Goal: Information Seeking & Learning: Learn about a topic

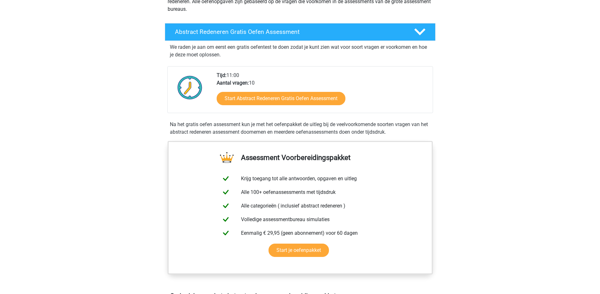
scroll to position [95, 0]
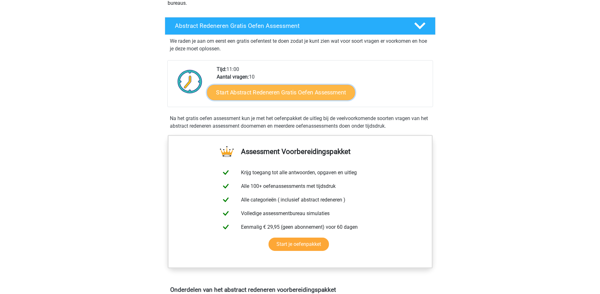
click at [269, 92] on link "Start Abstract Redeneren Gratis Oefen Assessment" at bounding box center [281, 91] width 148 height 15
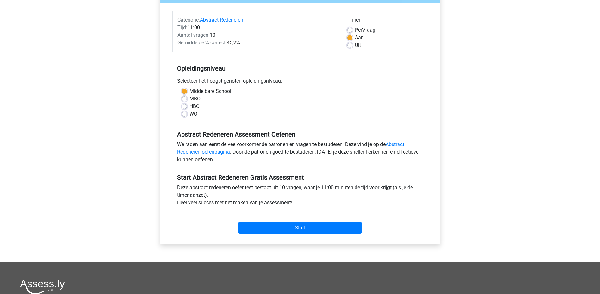
scroll to position [95, 0]
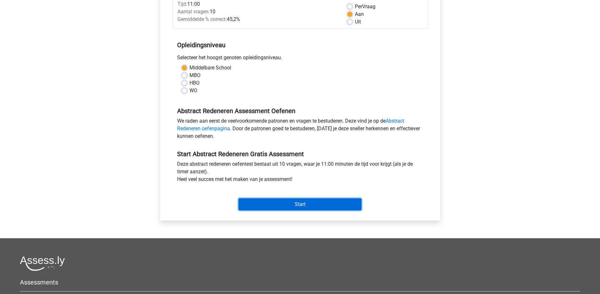
click at [283, 202] on input "Start" at bounding box center [300, 204] width 123 height 12
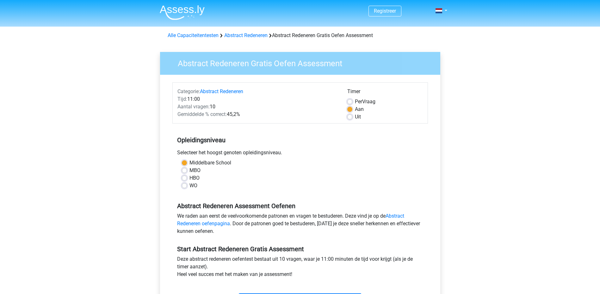
click at [227, 68] on h3 "Abstract Redeneren Gratis Oefen Assessment" at bounding box center [302, 62] width 265 height 12
click at [261, 37] on link "Abstract Redeneren" at bounding box center [245, 35] width 43 height 6
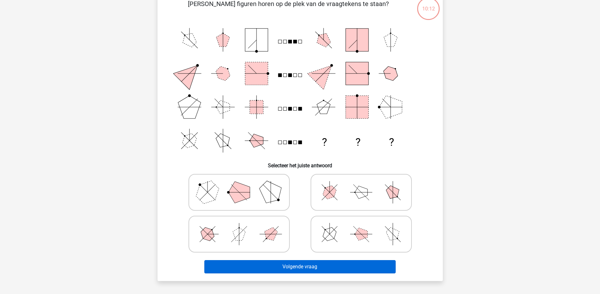
scroll to position [63, 0]
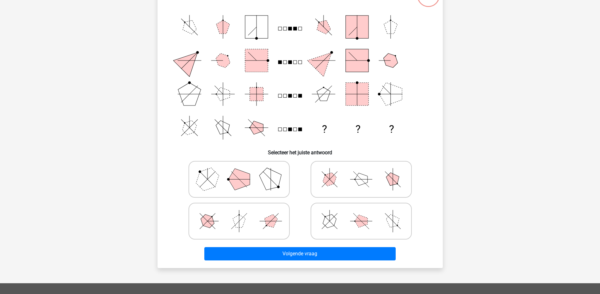
click at [366, 179] on polygon at bounding box center [361, 179] width 13 height 13
click at [365, 171] on input "radio" at bounding box center [363, 169] width 4 height 4
radio input "true"
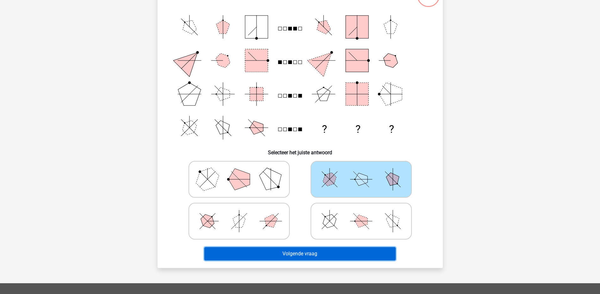
click at [316, 249] on button "Volgende vraag" at bounding box center [299, 253] width 191 height 13
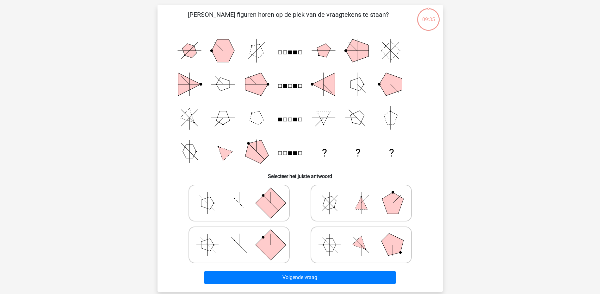
scroll to position [32, 0]
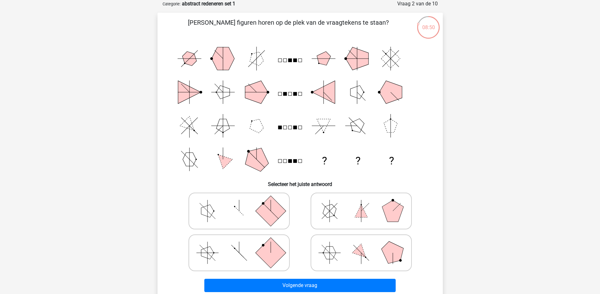
click at [370, 212] on icon at bounding box center [361, 211] width 95 height 32
click at [365, 203] on input "radio" at bounding box center [363, 201] width 4 height 4
radio input "true"
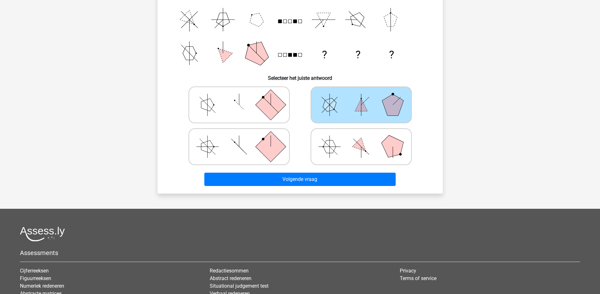
scroll to position [158, 0]
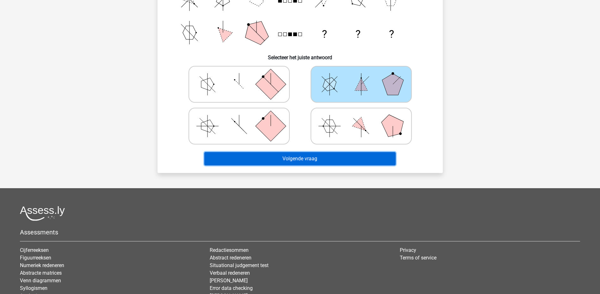
click at [305, 159] on button "Volgende vraag" at bounding box center [299, 158] width 191 height 13
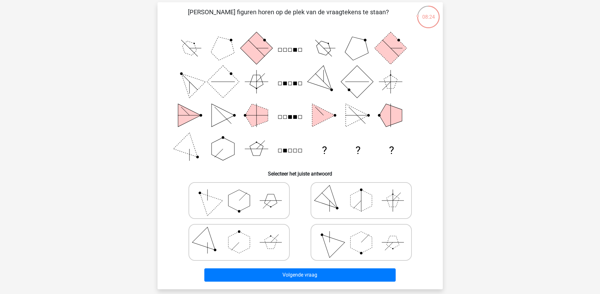
scroll to position [32, 0]
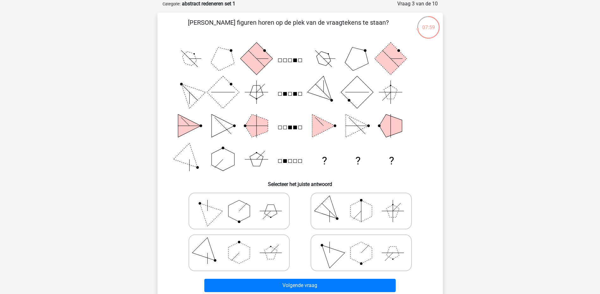
click at [248, 212] on polygon at bounding box center [239, 211] width 22 height 22
click at [243, 203] on input "radio" at bounding box center [241, 201] width 4 height 4
radio input "true"
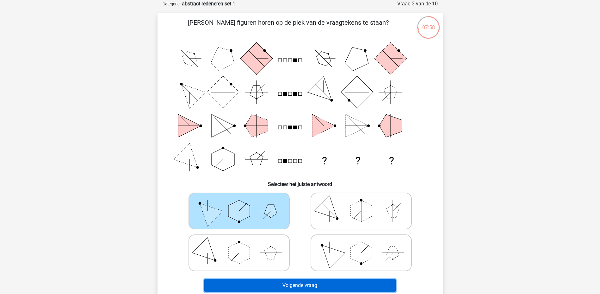
click at [310, 286] on button "Volgende vraag" at bounding box center [299, 284] width 191 height 13
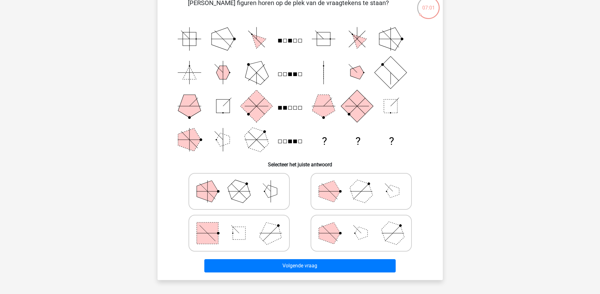
scroll to position [63, 0]
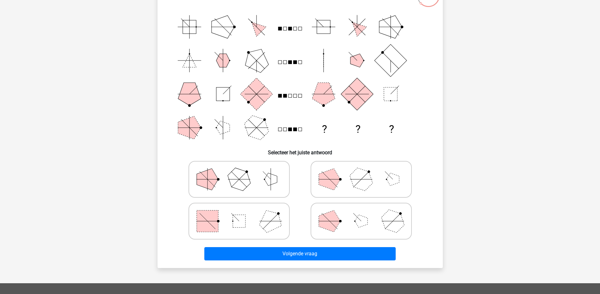
click at [278, 227] on icon at bounding box center [239, 221] width 95 height 32
click at [243, 213] on input "radio" at bounding box center [241, 211] width 4 height 4
radio input "true"
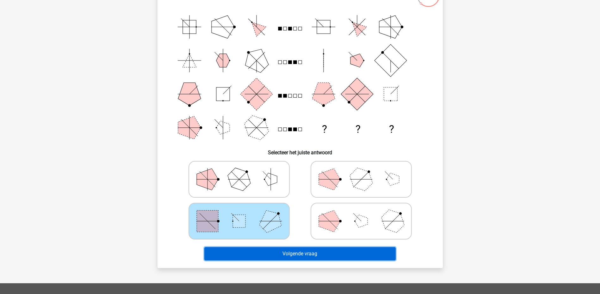
click at [300, 256] on button "Volgende vraag" at bounding box center [299, 253] width 191 height 13
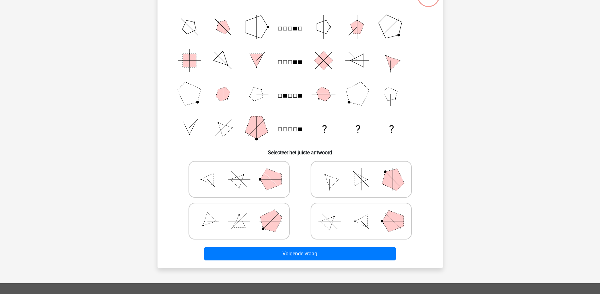
scroll to position [32, 0]
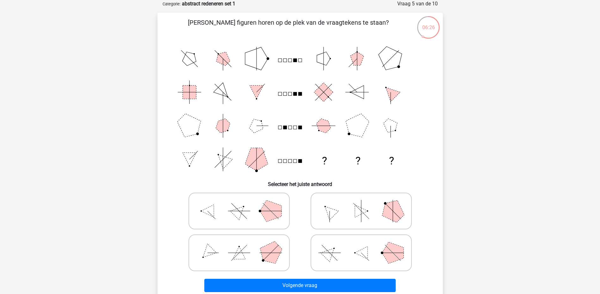
click at [266, 214] on polygon at bounding box center [271, 211] width 22 height 22
click at [243, 203] on input "radio" at bounding box center [241, 201] width 4 height 4
radio input "true"
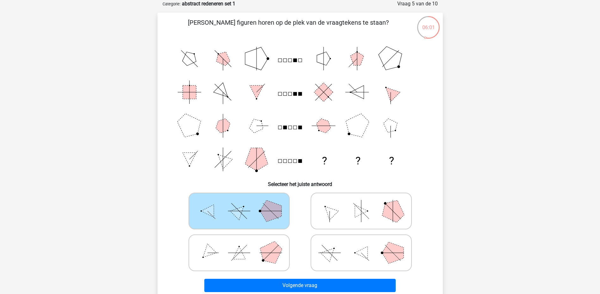
click at [387, 213] on polygon at bounding box center [392, 210] width 30 height 30
click at [365, 203] on input "radio" at bounding box center [363, 201] width 4 height 4
radio input "true"
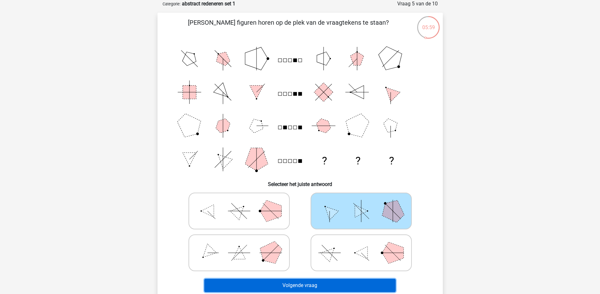
click at [320, 281] on button "Volgende vraag" at bounding box center [299, 284] width 191 height 13
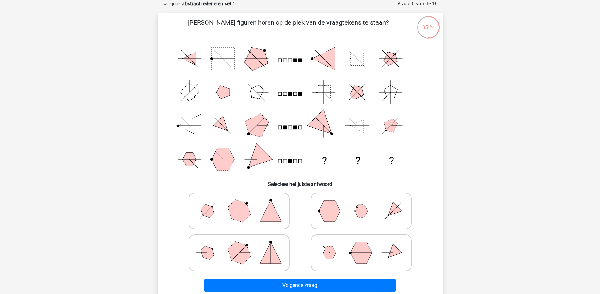
click at [338, 216] on icon at bounding box center [361, 211] width 95 height 32
click at [361, 203] on input "radio" at bounding box center [363, 201] width 4 height 4
radio input "true"
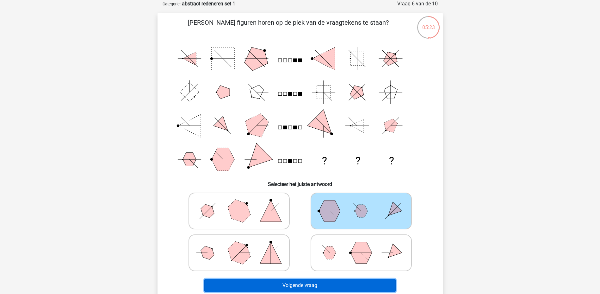
click at [298, 286] on button "Volgende vraag" at bounding box center [299, 284] width 191 height 13
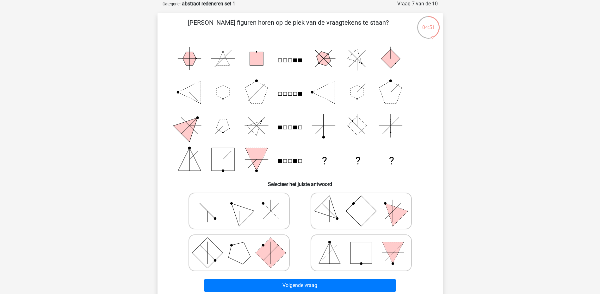
click at [217, 265] on icon at bounding box center [239, 253] width 95 height 32
click at [239, 245] on input "radio" at bounding box center [241, 242] width 4 height 4
radio input "true"
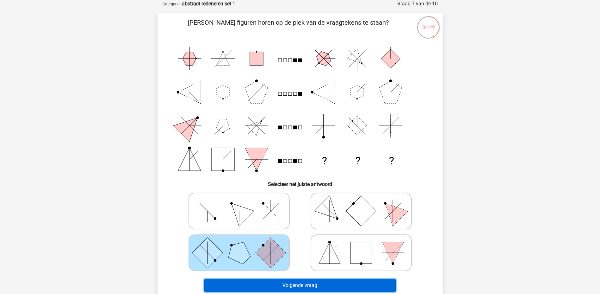
click at [269, 284] on button "Volgende vraag" at bounding box center [299, 284] width 191 height 13
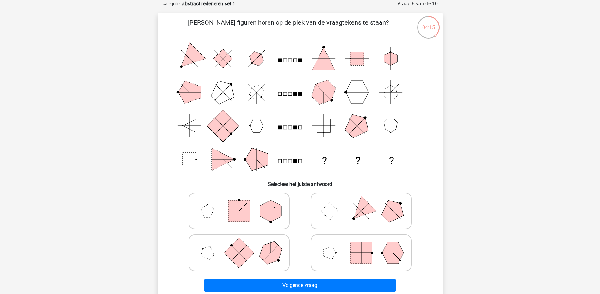
click at [205, 248] on polygon at bounding box center [207, 252] width 18 height 18
click at [239, 245] on input "radio" at bounding box center [241, 242] width 4 height 4
radio input "true"
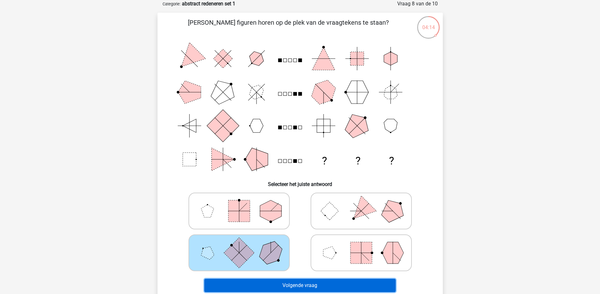
click at [279, 282] on button "Volgende vraag" at bounding box center [299, 284] width 191 height 13
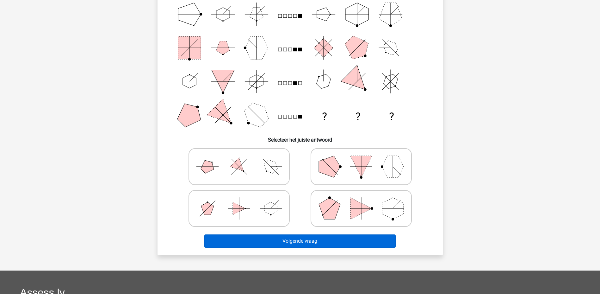
scroll to position [95, 0]
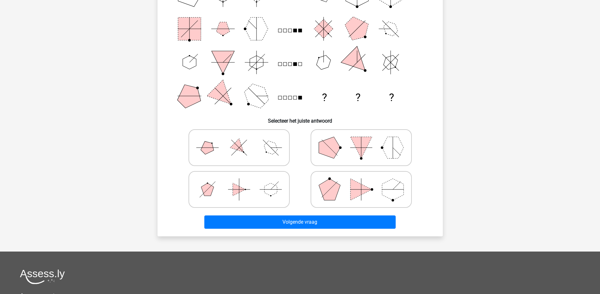
click at [326, 190] on polygon at bounding box center [330, 189] width 22 height 22
click at [361, 181] on input "radio" at bounding box center [363, 179] width 4 height 4
radio input "true"
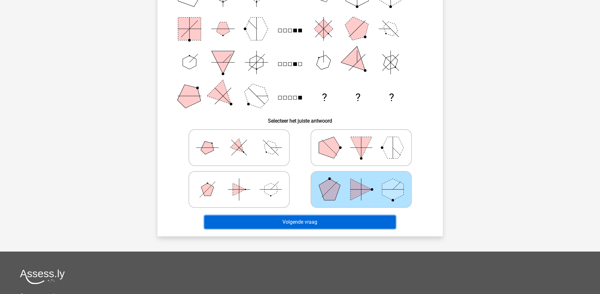
click at [308, 223] on button "Volgende vraag" at bounding box center [299, 221] width 191 height 13
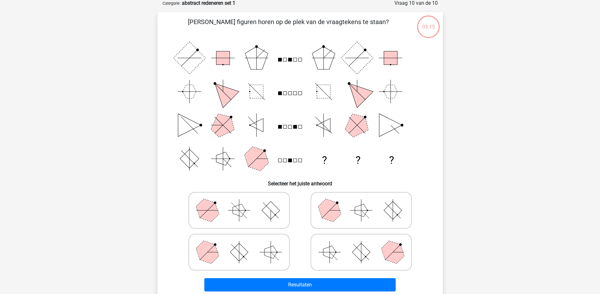
scroll to position [32, 0]
click at [337, 213] on polygon at bounding box center [329, 210] width 30 height 30
click at [361, 203] on input "radio" at bounding box center [363, 201] width 4 height 4
radio input "true"
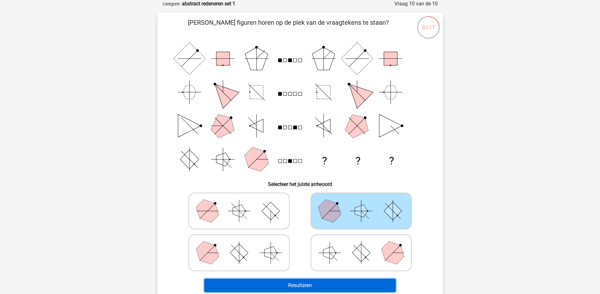
click at [314, 282] on button "Resultaten" at bounding box center [299, 284] width 191 height 13
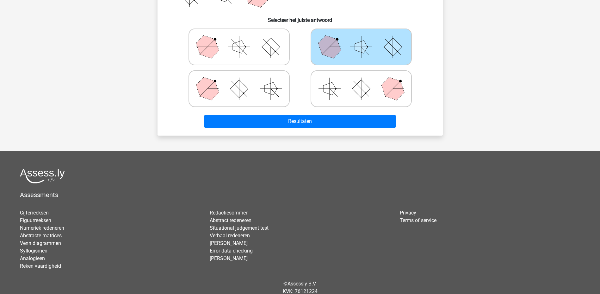
scroll to position [220, 0]
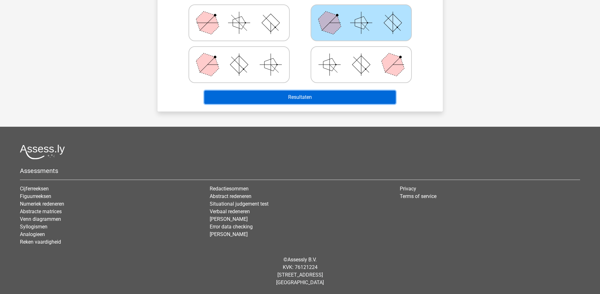
click at [317, 92] on button "Resultaten" at bounding box center [299, 96] width 191 height 13
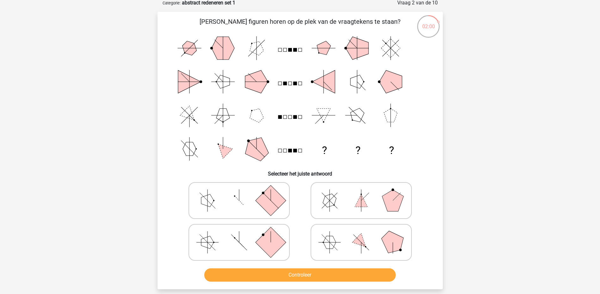
scroll to position [32, 0]
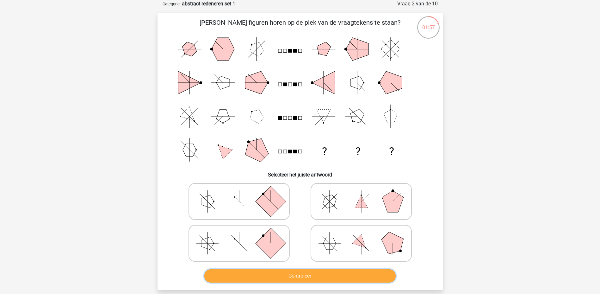
click at [295, 274] on button "Controleer" at bounding box center [299, 275] width 191 height 13
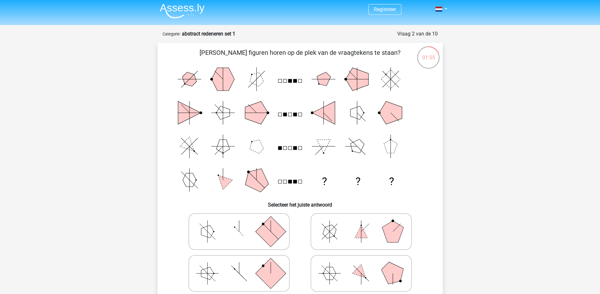
scroll to position [0, 0]
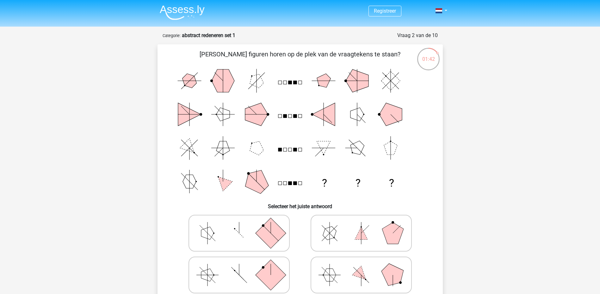
click at [370, 235] on icon at bounding box center [361, 233] width 95 height 32
click at [365, 225] on input "radio" at bounding box center [363, 223] width 4 height 4
radio input "true"
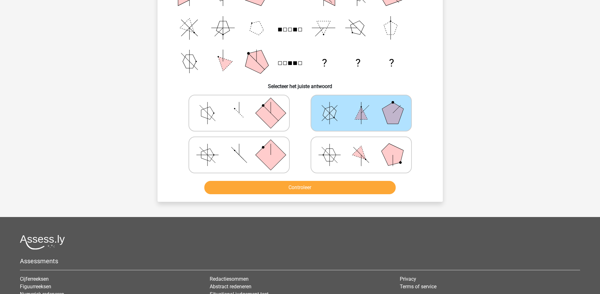
scroll to position [158, 0]
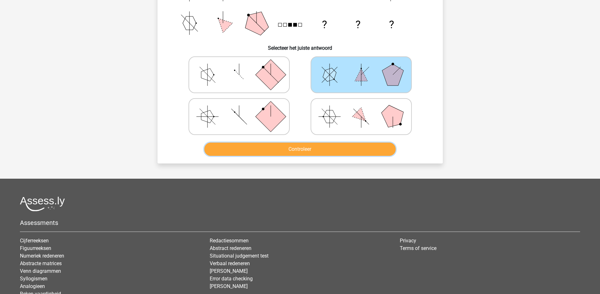
click at [317, 149] on button "Controleer" at bounding box center [299, 148] width 191 height 13
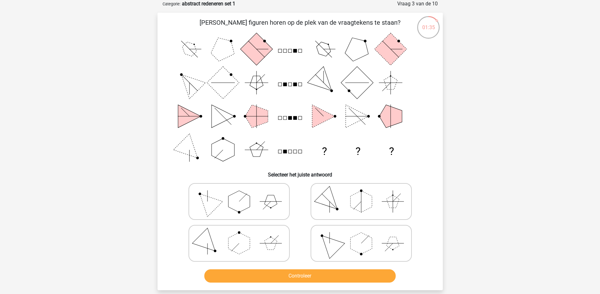
scroll to position [0, 0]
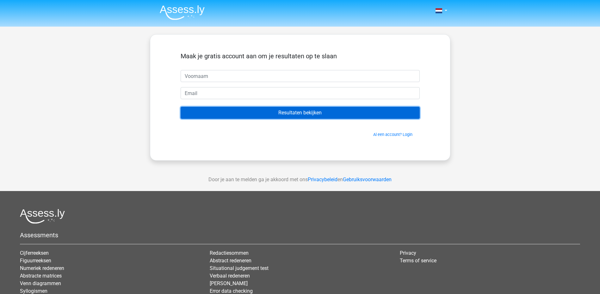
click at [344, 115] on input "Resultaten bekijken" at bounding box center [300, 113] width 239 height 12
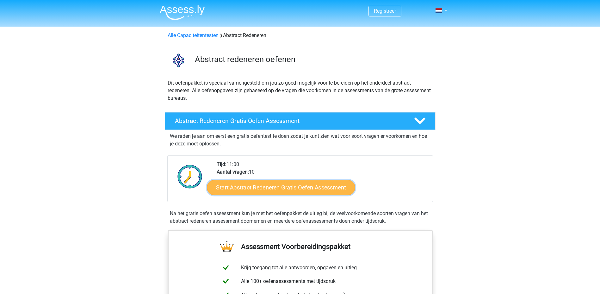
click at [297, 192] on link "Start Abstract Redeneren Gratis Oefen Assessment" at bounding box center [281, 186] width 148 height 15
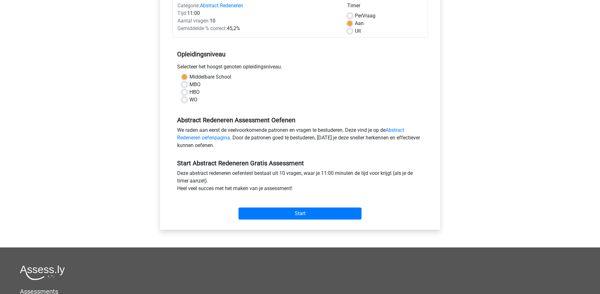
scroll to position [95, 0]
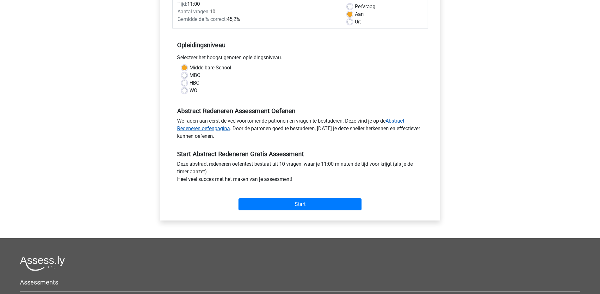
click at [198, 129] on link "Abstract Redeneren oefenpagina" at bounding box center [290, 125] width 227 height 14
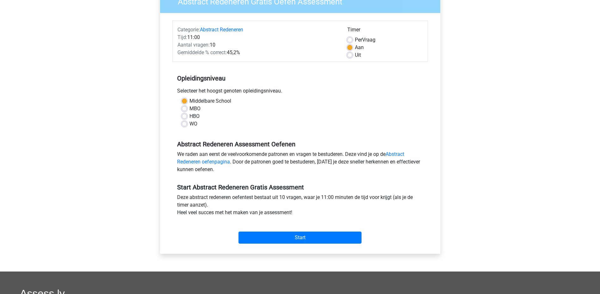
scroll to position [0, 0]
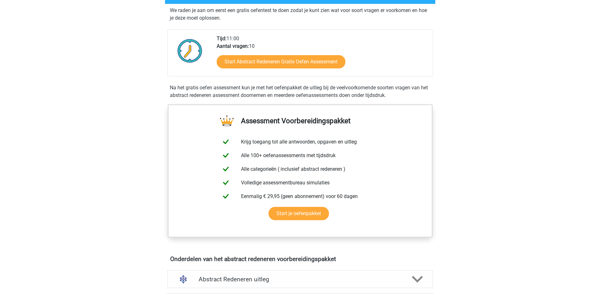
scroll to position [127, 0]
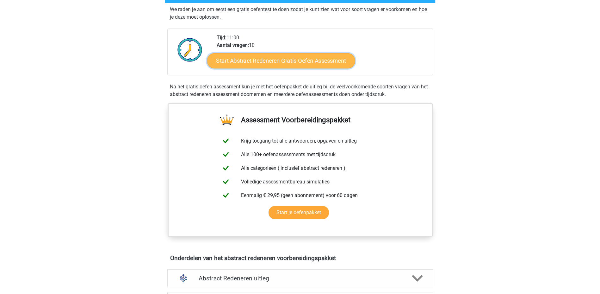
click at [267, 60] on link "Start Abstract Redeneren Gratis Oefen Assessment" at bounding box center [281, 60] width 148 height 15
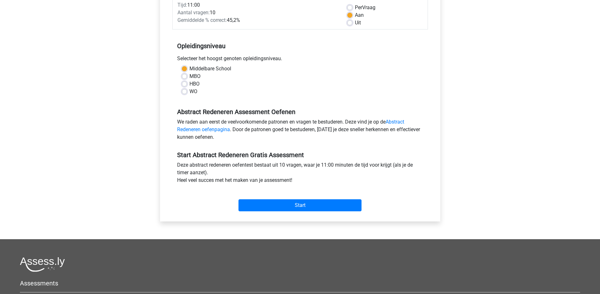
scroll to position [95, 0]
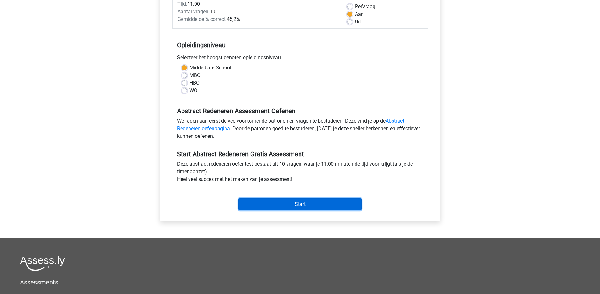
click at [288, 202] on input "Start" at bounding box center [300, 204] width 123 height 12
